Goal: Transaction & Acquisition: Purchase product/service

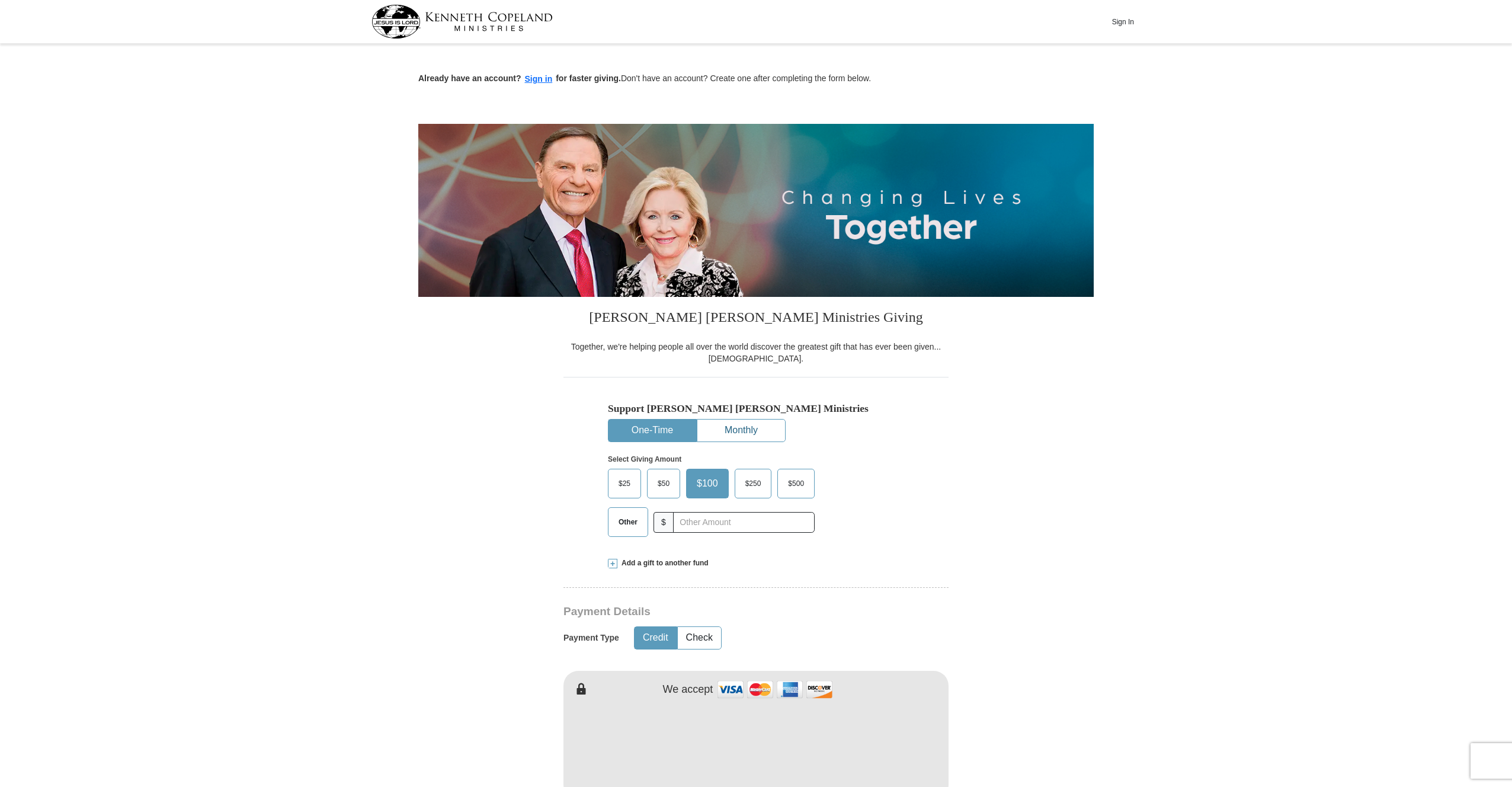
click at [736, 427] on button "Monthly" at bounding box center [741, 430] width 88 height 22
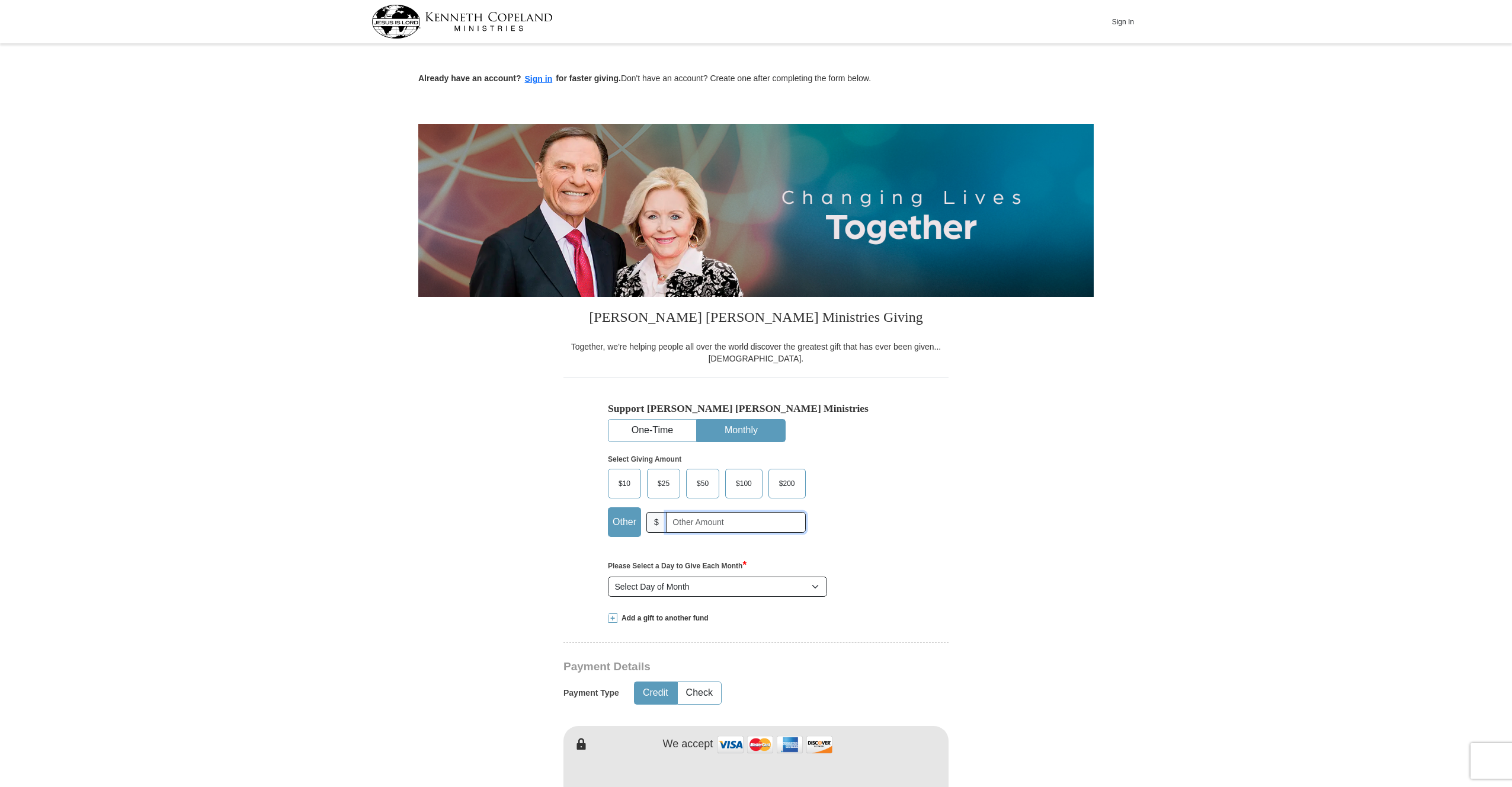
click at [684, 521] on input "text" at bounding box center [736, 522] width 140 height 21
type input "5"
click at [930, 527] on div "Support [PERSON_NAME] [PERSON_NAME] Ministries One-Time Monthly Select Giving A…" at bounding box center [756, 489] width 385 height 224
click at [765, 589] on select "Select Day of Month 1 2 3 4 5 6 7 8 9 10 11 12 13 14 15 16 17 18 19 20 21 22 23…" at bounding box center [717, 586] width 219 height 20
select select "1"
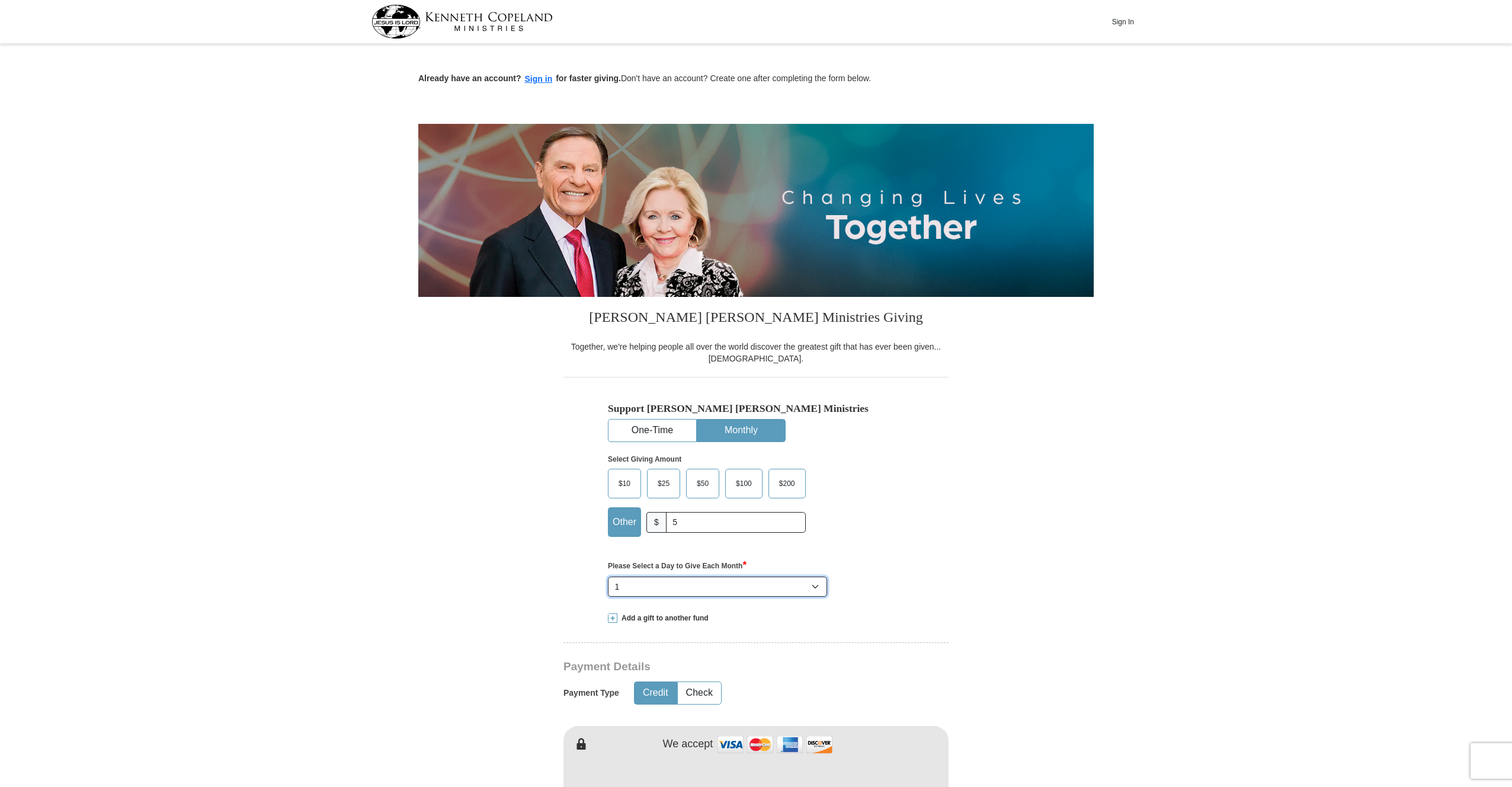
click at [608, 576] on select "Select Day of Month 1 2 3 4 5 6 7 8 9 10 11 12 13 14 15 16 17 18 19 20 21 22 23…" at bounding box center [717, 586] width 219 height 20
click at [889, 567] on label "Please Select a Day to Give Each Month *" at bounding box center [756, 565] width 297 height 14
click at [827, 576] on select "Select Day of Month 1 2 3 4 5 6 7 8 9 10 11 12 13 14 15 16 17 18 19 20 21 22 23…" at bounding box center [717, 586] width 219 height 20
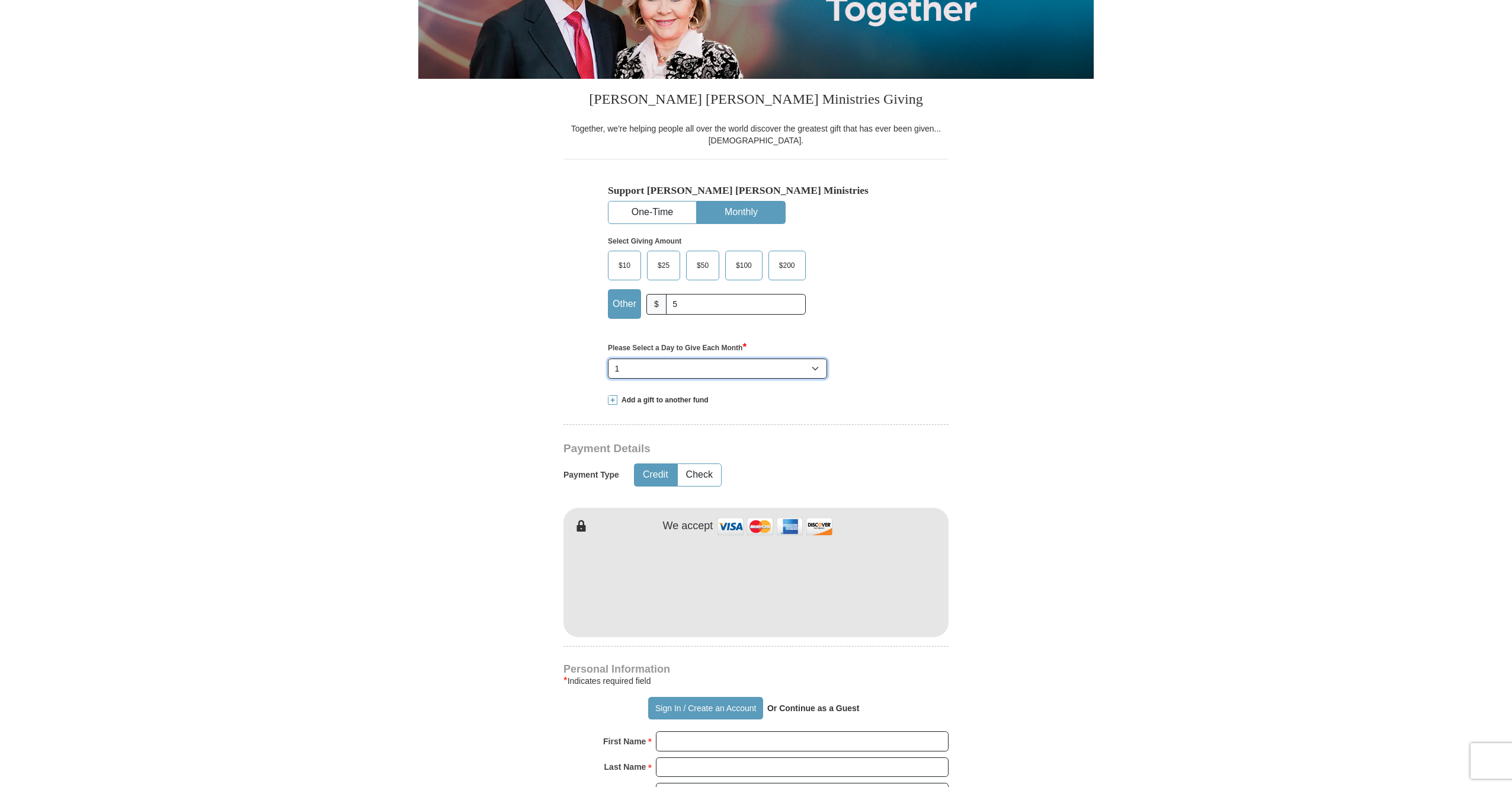
scroll to position [330, 0]
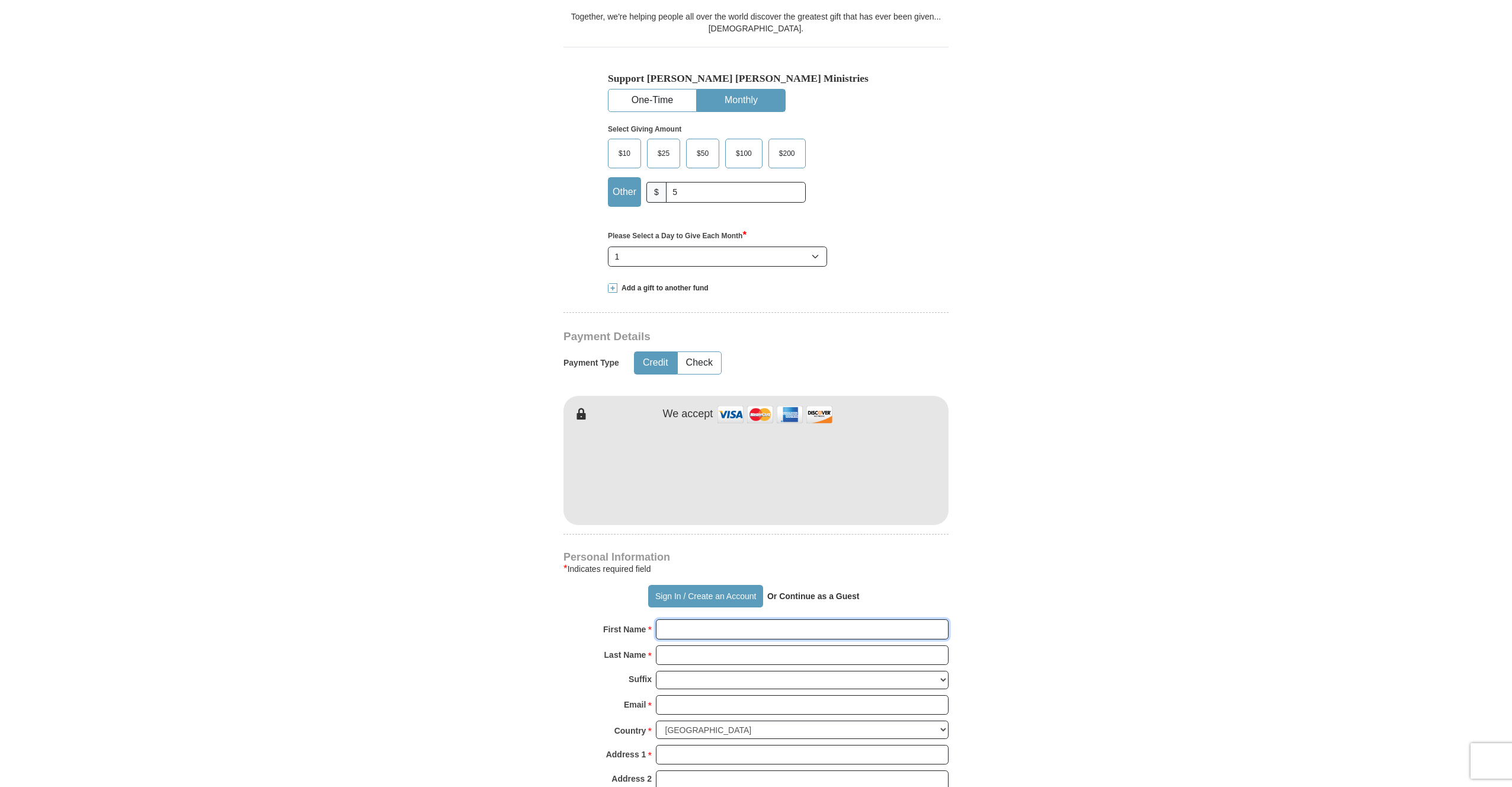
type input "[PERSON_NAME]"
type input "Warner"
click at [1089, 496] on form "Already have an account? Sign in for faster giving. Don't have an account? Crea…" at bounding box center [756, 496] width 676 height 1558
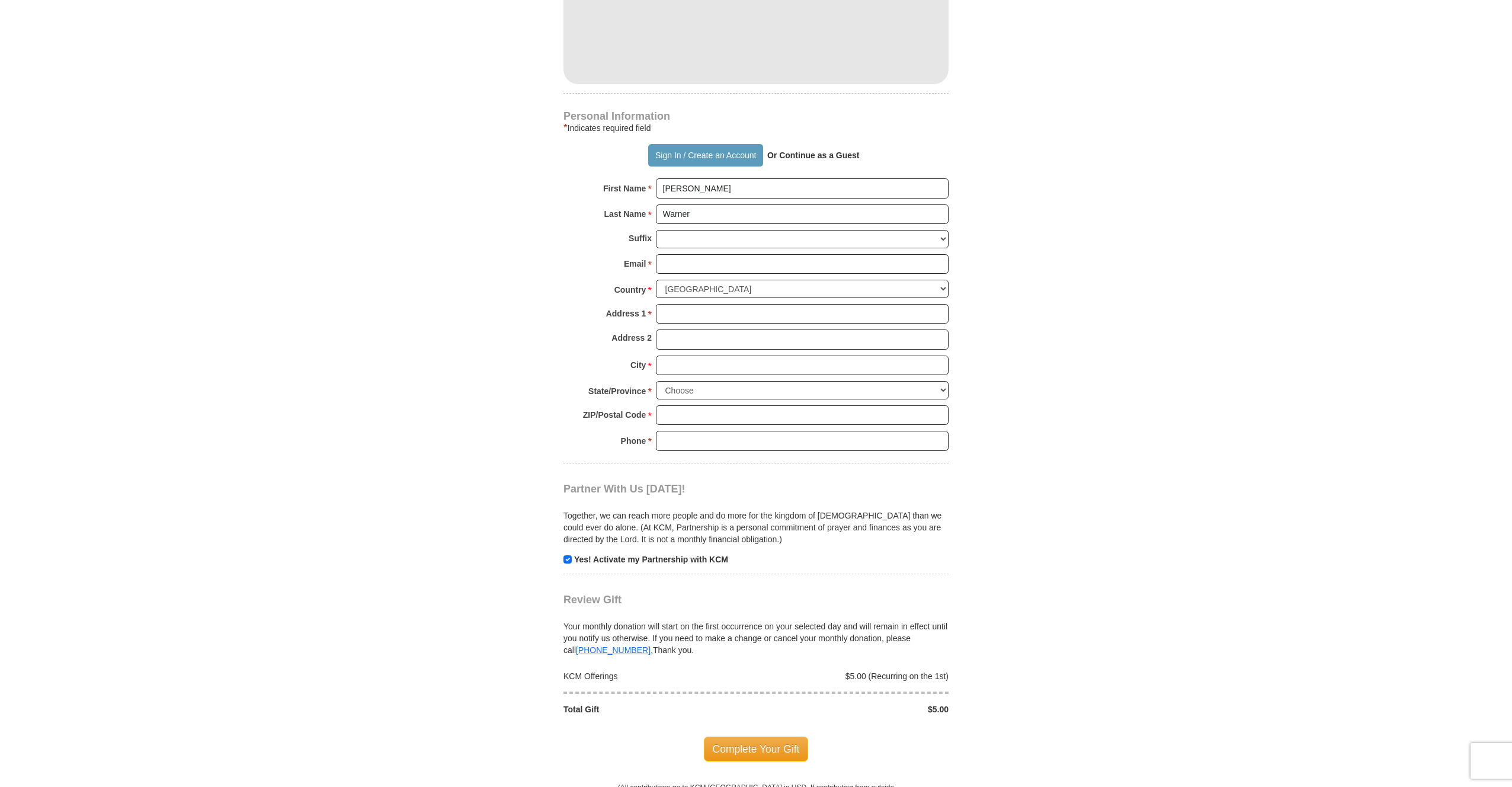
scroll to position [785, 0]
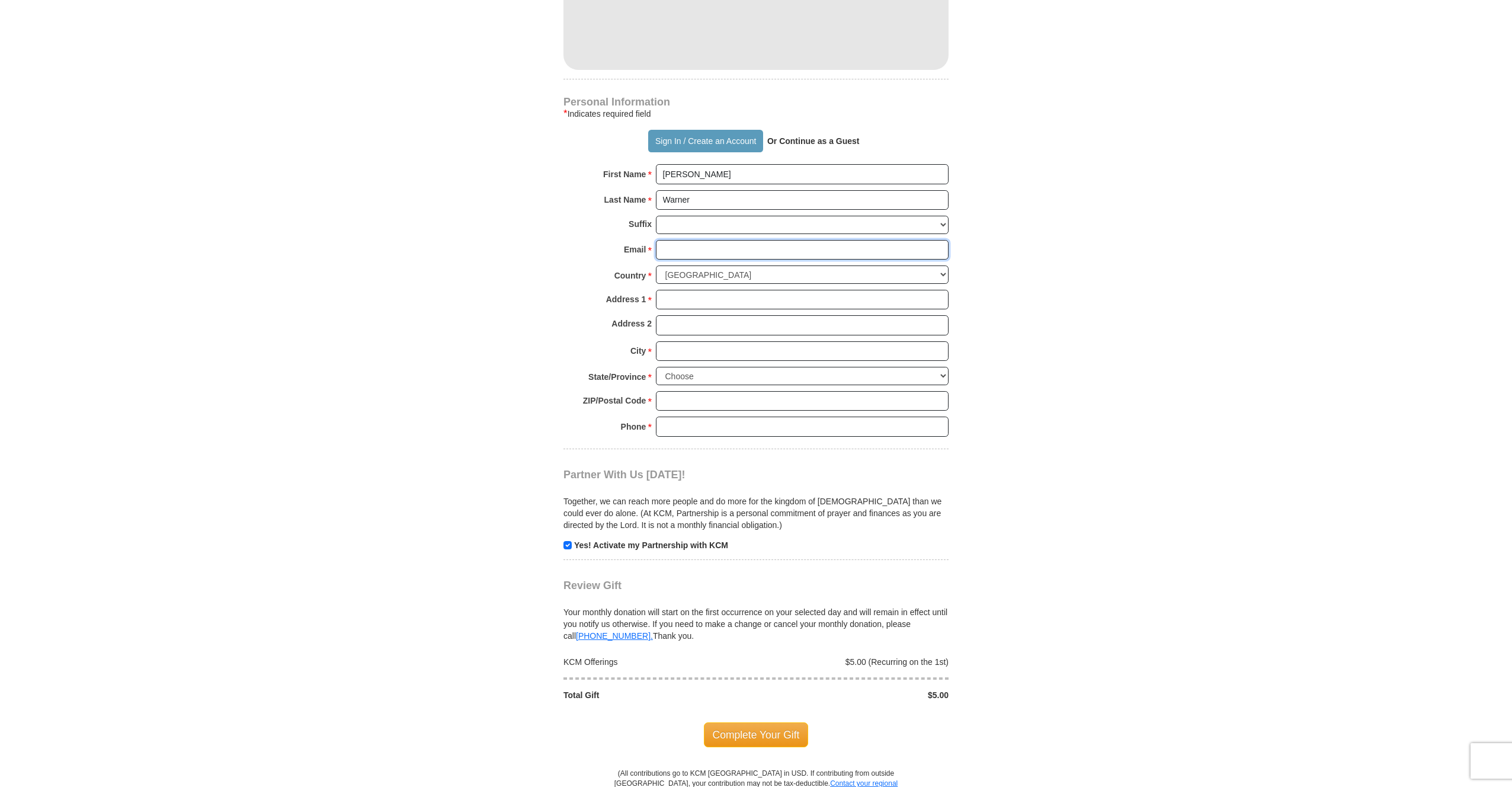
click at [714, 246] on input "Email *" at bounding box center [802, 250] width 293 height 20
type input "[EMAIL_ADDRESS][DOMAIN_NAME]"
type input "[STREET_ADDRESS]"
type input "[GEOGRAPHIC_DATA]"
select select "UT"
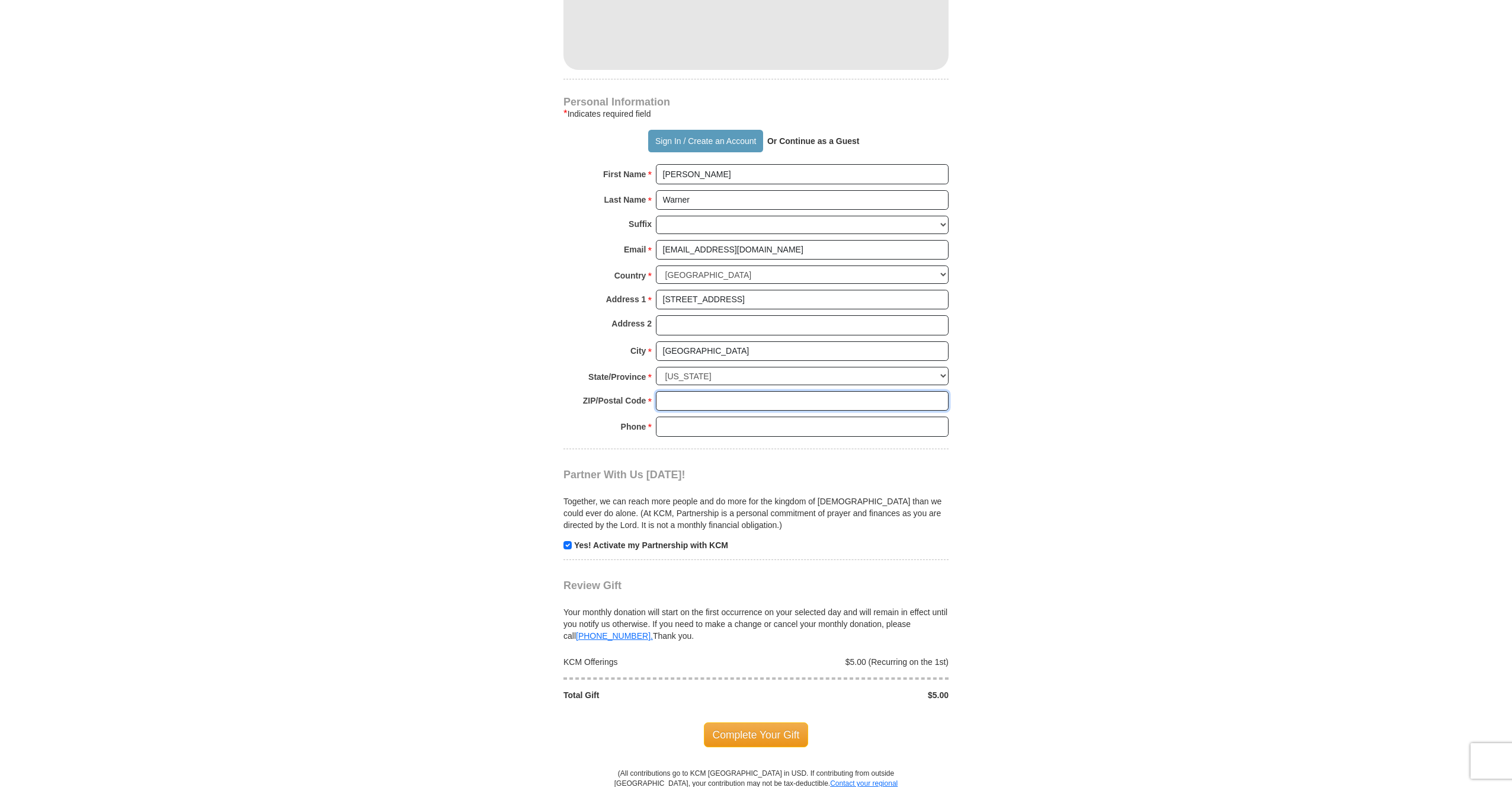
type input "84045"
type input "8018360893"
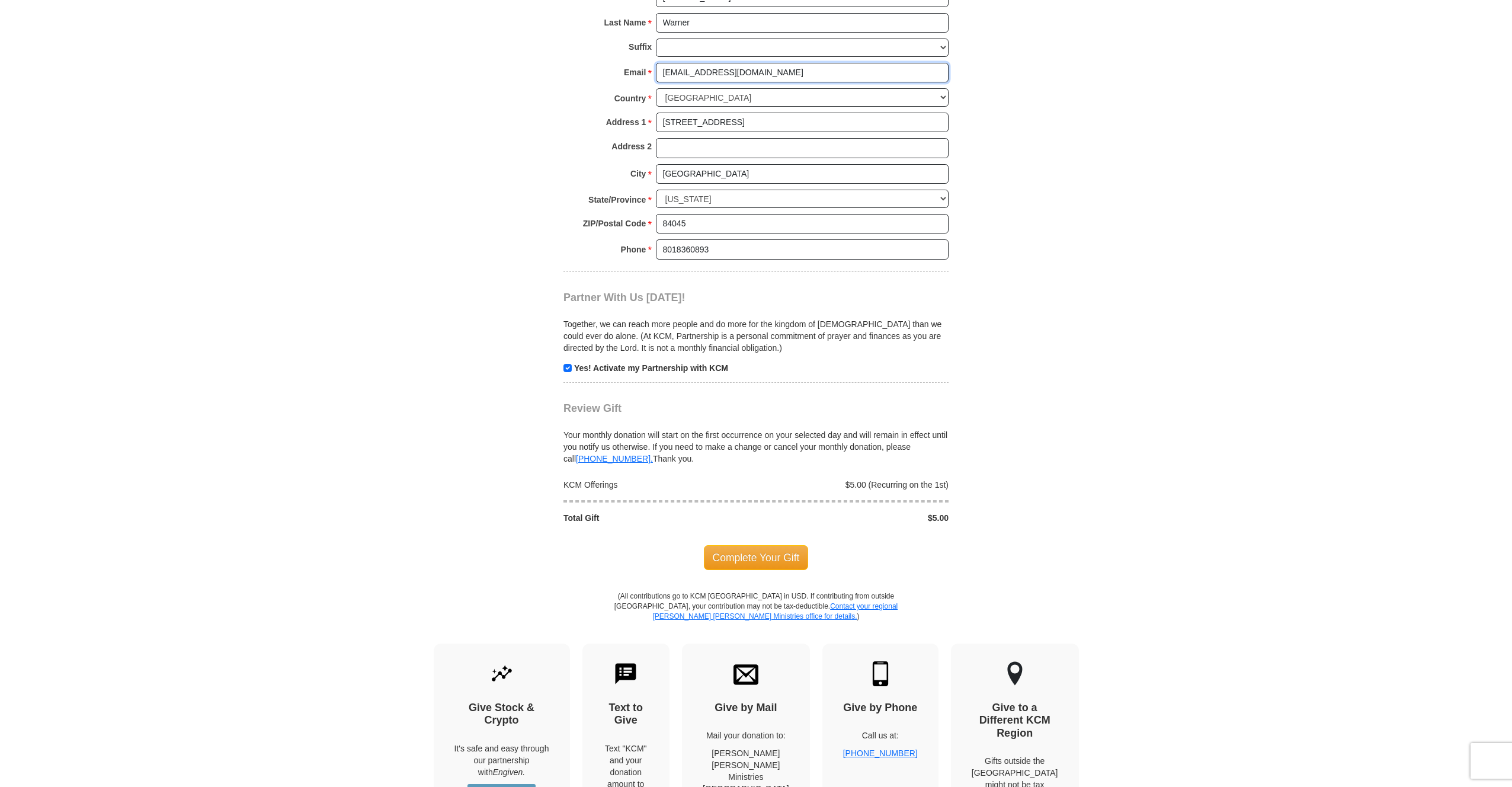
scroll to position [982, 0]
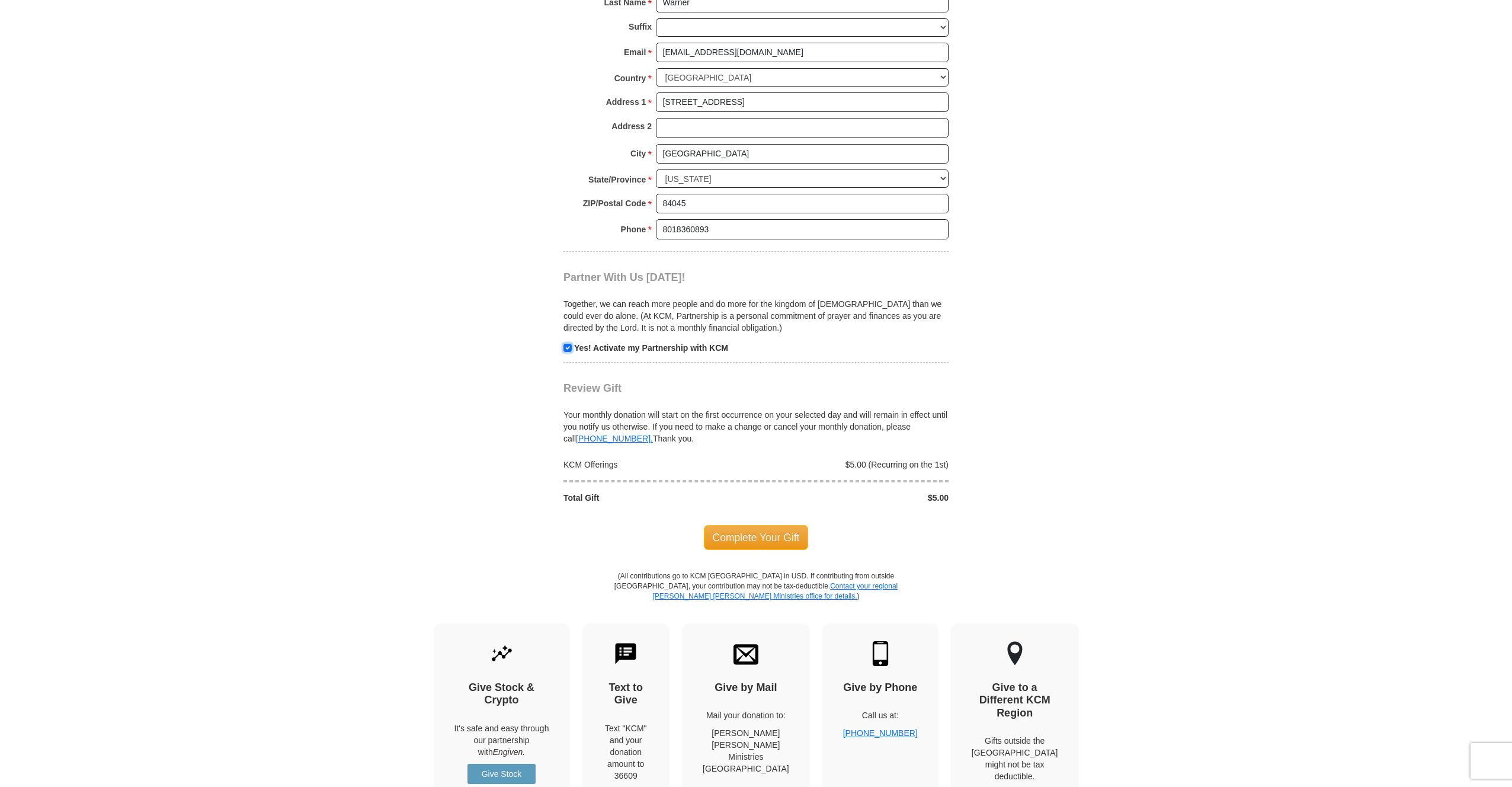
click at [566, 349] on input "checkbox" at bounding box center [568, 348] width 8 height 8
click at [570, 350] on input "checkbox" at bounding box center [568, 348] width 8 height 8
checkbox input "true"
click at [756, 539] on span "Complete Your Gift" at bounding box center [756, 537] width 105 height 25
